Goal: Information Seeking & Learning: Learn about a topic

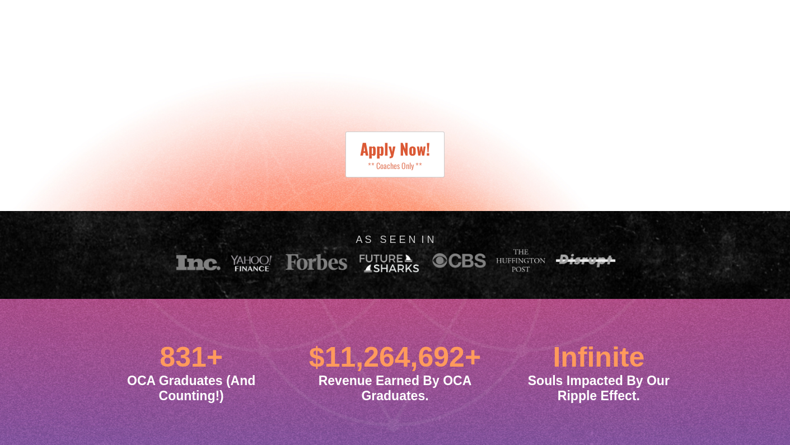
scroll to position [371, 0]
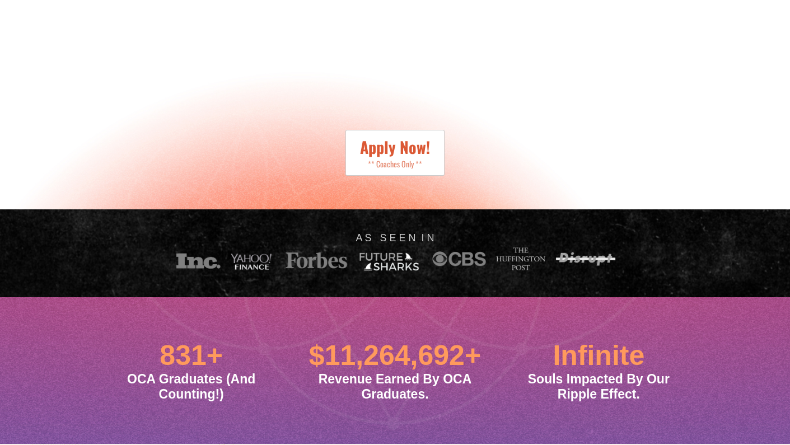
click at [430, 159] on span "Apply Now!" at bounding box center [395, 147] width 70 height 23
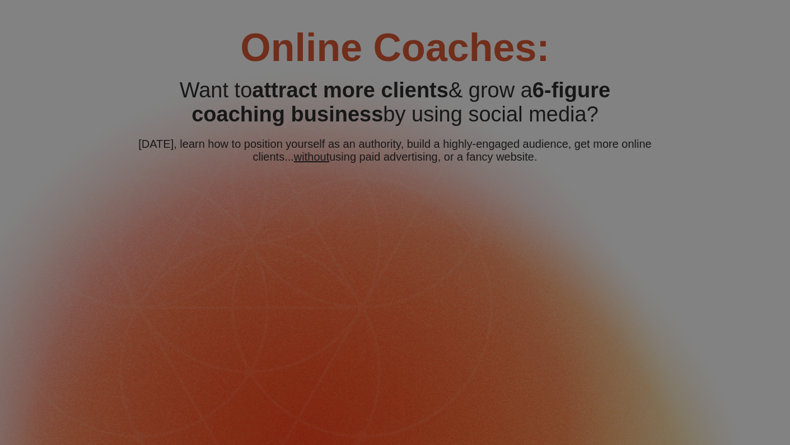
scroll to position [0, 0]
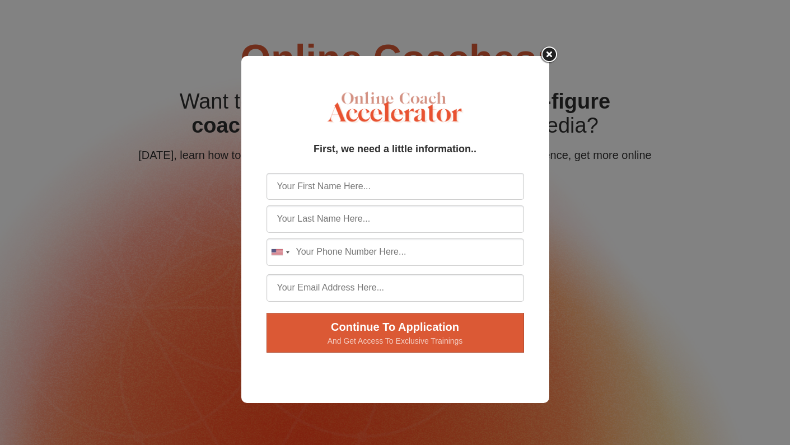
click at [548, 57] on img at bounding box center [550, 55] width 22 height 21
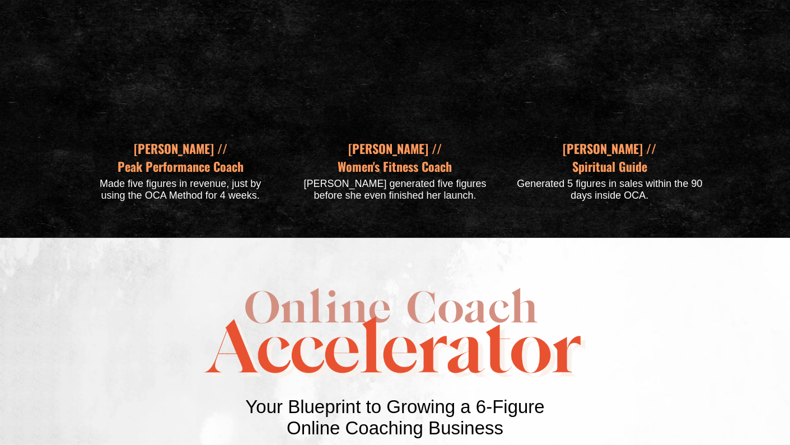
scroll to position [1675, 0]
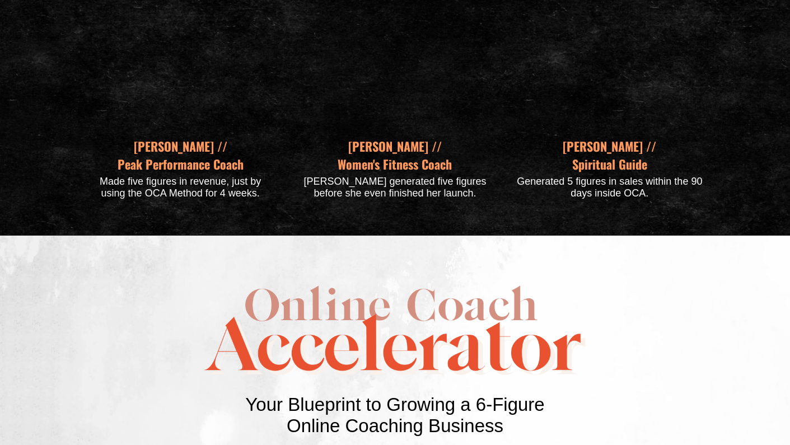
click at [202, 173] on b "Peak Performance Coach" at bounding box center [181, 164] width 126 height 18
click at [225, 236] on div "Our Specialty: Results. [PERSON_NAME] // Peak Performance Coach Made five figur…" at bounding box center [395, 86] width 790 height 299
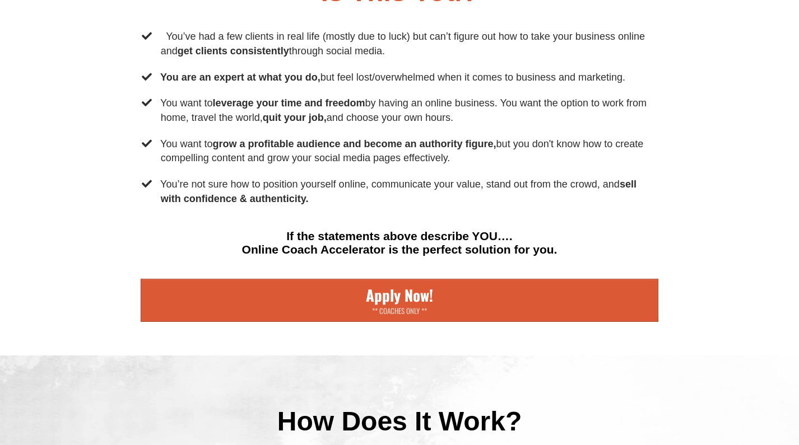
scroll to position [3289, 0]
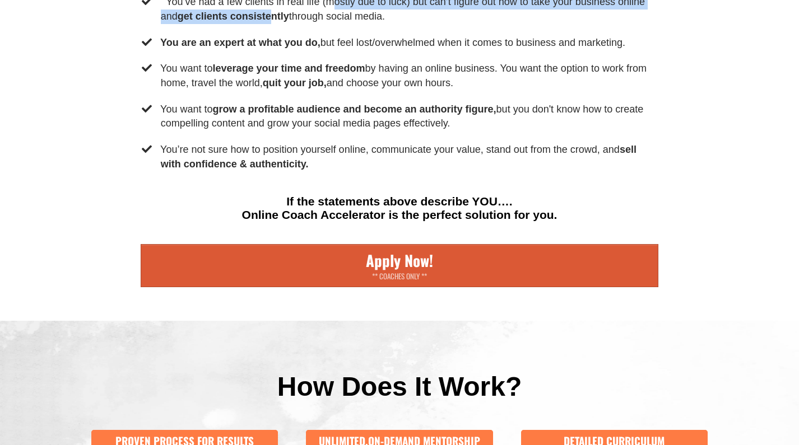
drag, startPoint x: 366, startPoint y: 156, endPoint x: 361, endPoint y: 136, distance: 20.1
click at [361, 27] on li "You’ve had a few clients in real life (mostly due to luck) but can’t figure out…" at bounding box center [400, 11] width 518 height 32
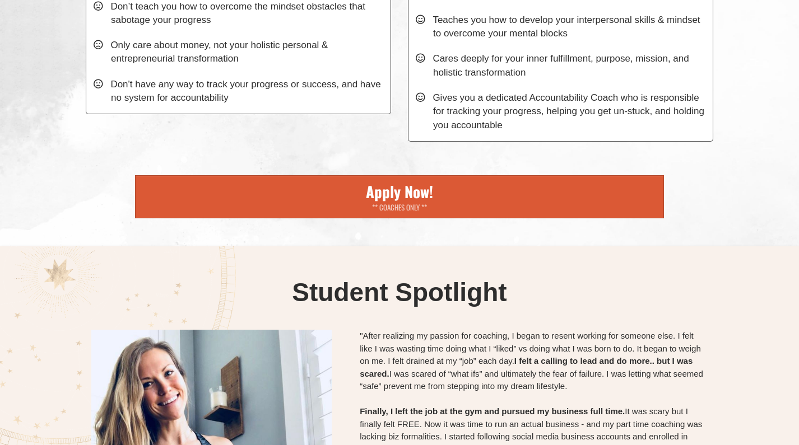
scroll to position [6278, 0]
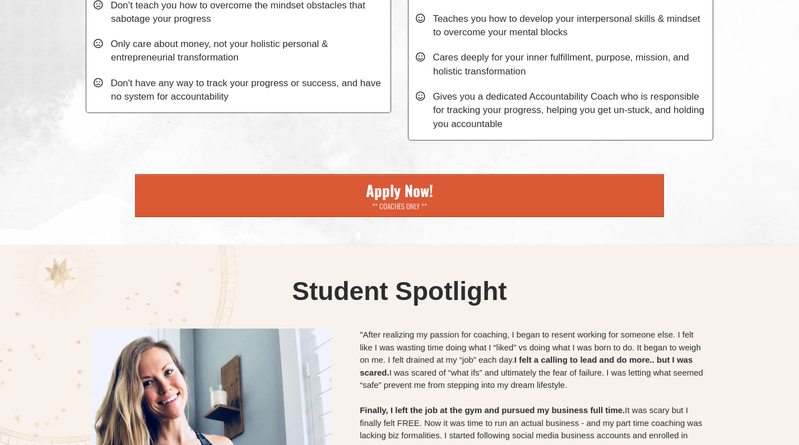
drag, startPoint x: 662, startPoint y: 170, endPoint x: 660, endPoint y: 183, distance: 13.5
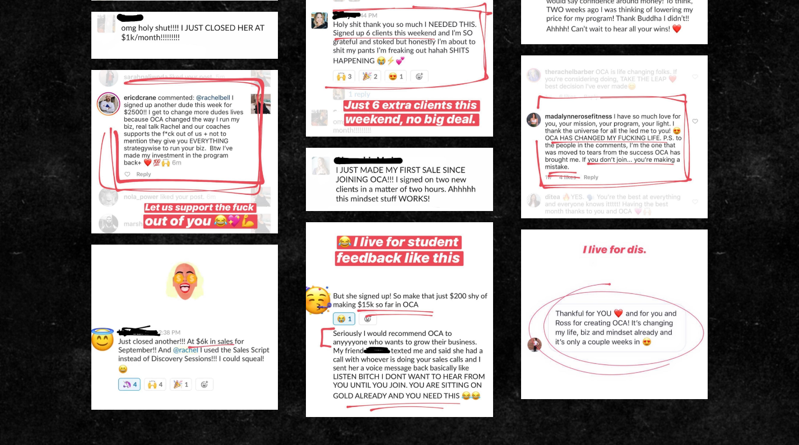
scroll to position [9389, 0]
